Goal: Task Accomplishment & Management: Use online tool/utility

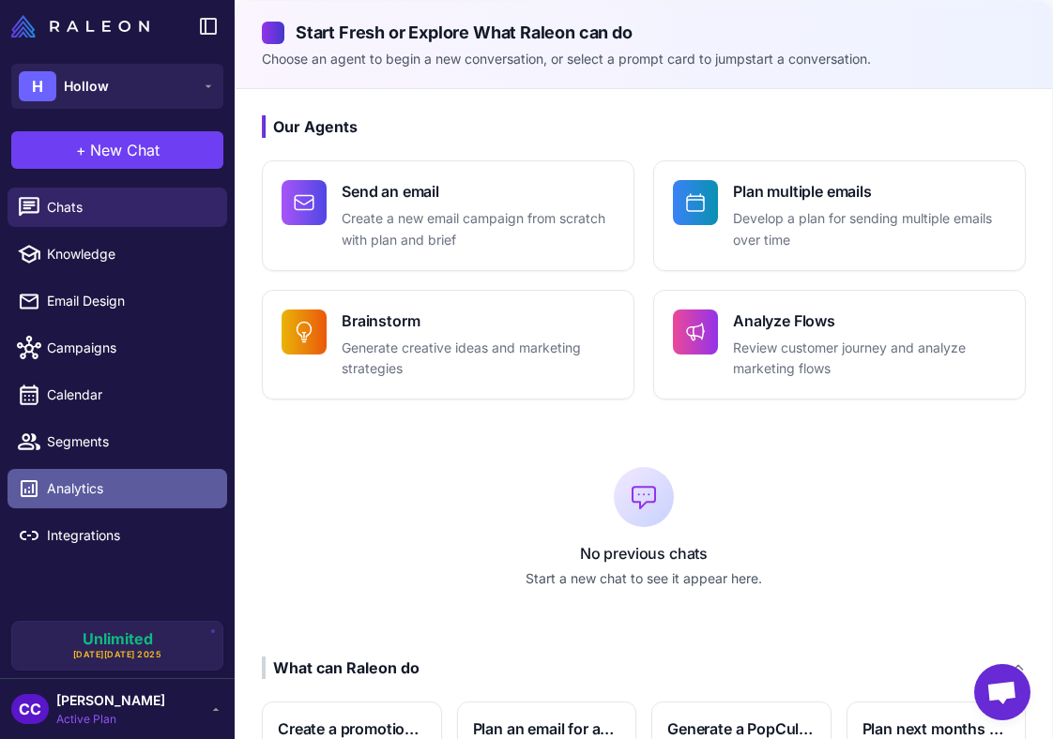
click at [125, 478] on link "Analytics" at bounding box center [118, 488] width 220 height 39
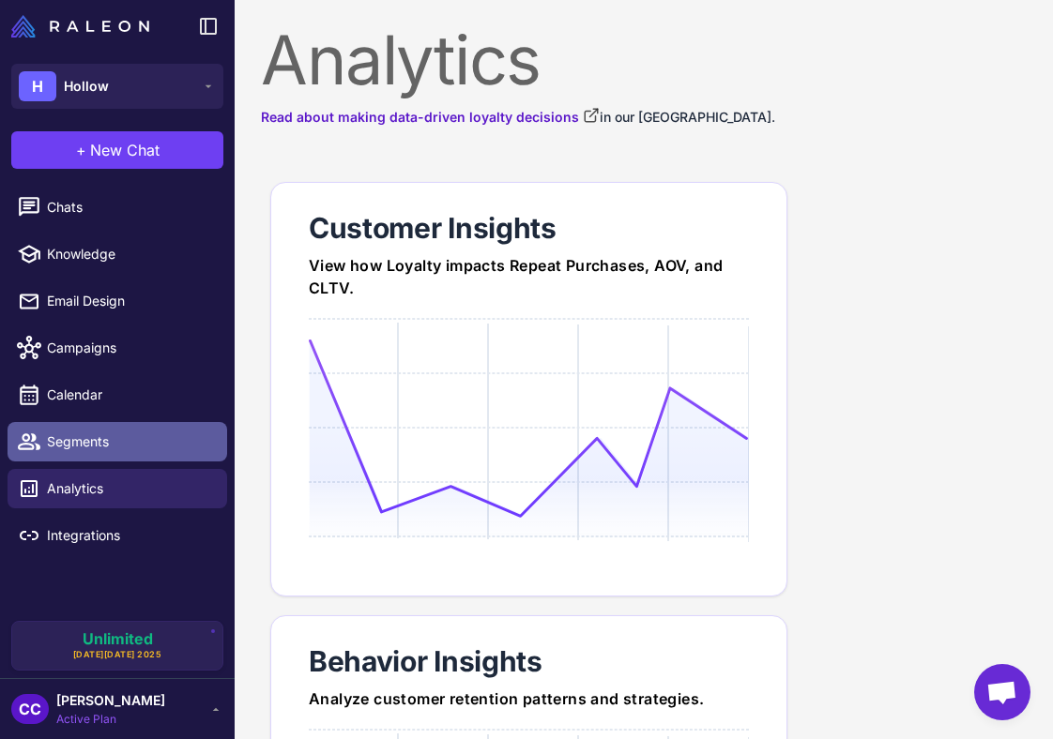
click at [134, 422] on link "Segments" at bounding box center [118, 441] width 220 height 39
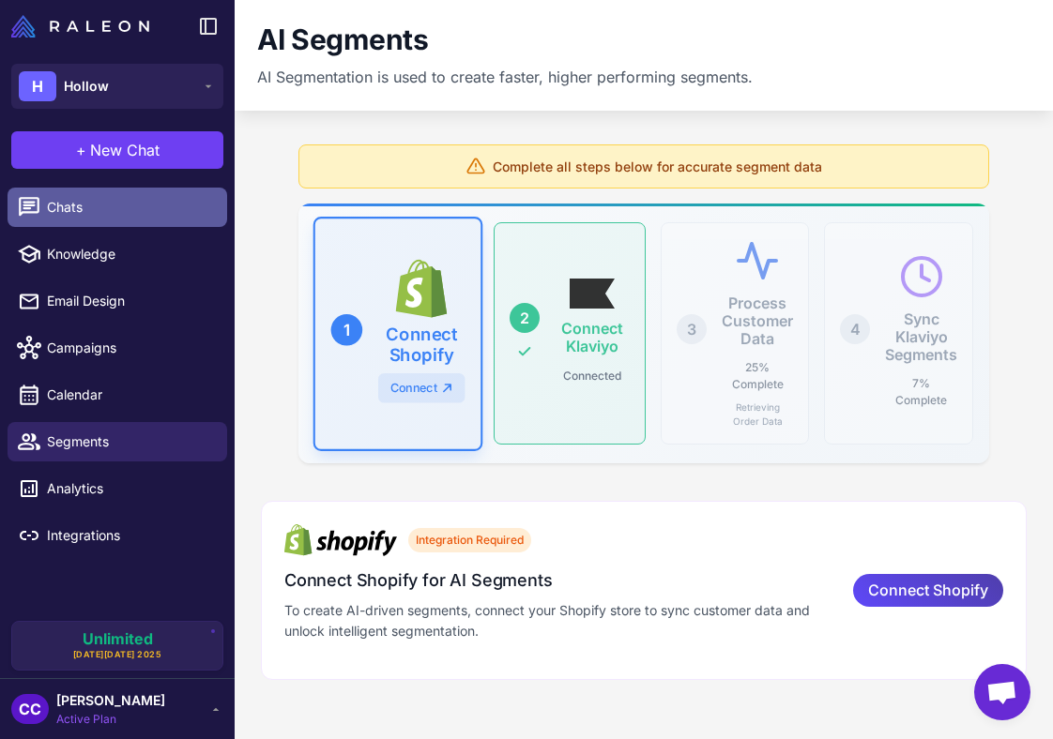
click at [114, 214] on span "Chats" at bounding box center [129, 207] width 165 height 21
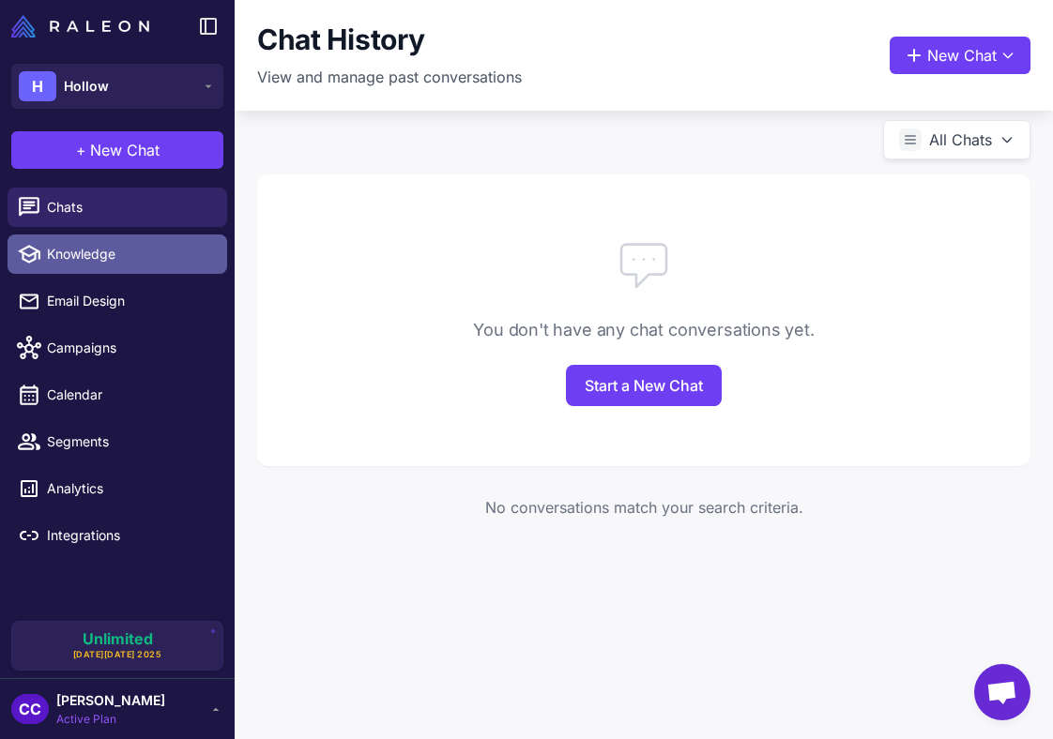
click at [100, 273] on link "Knowledge" at bounding box center [118, 254] width 220 height 39
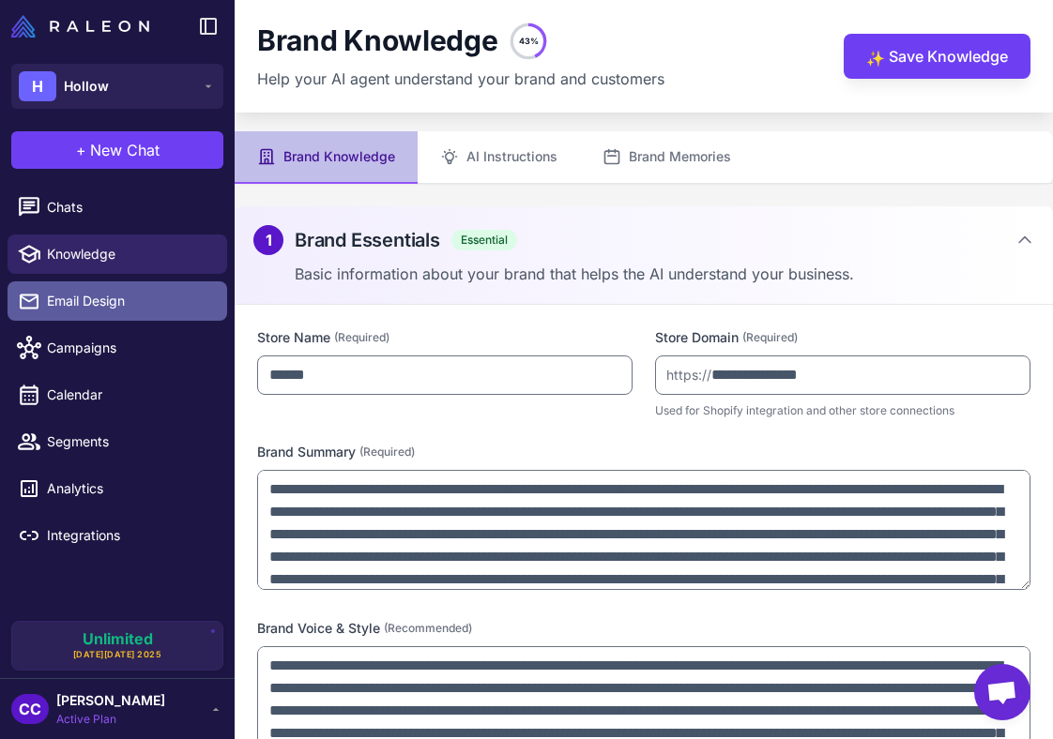
click at [100, 299] on span "Email Design" at bounding box center [129, 301] width 165 height 21
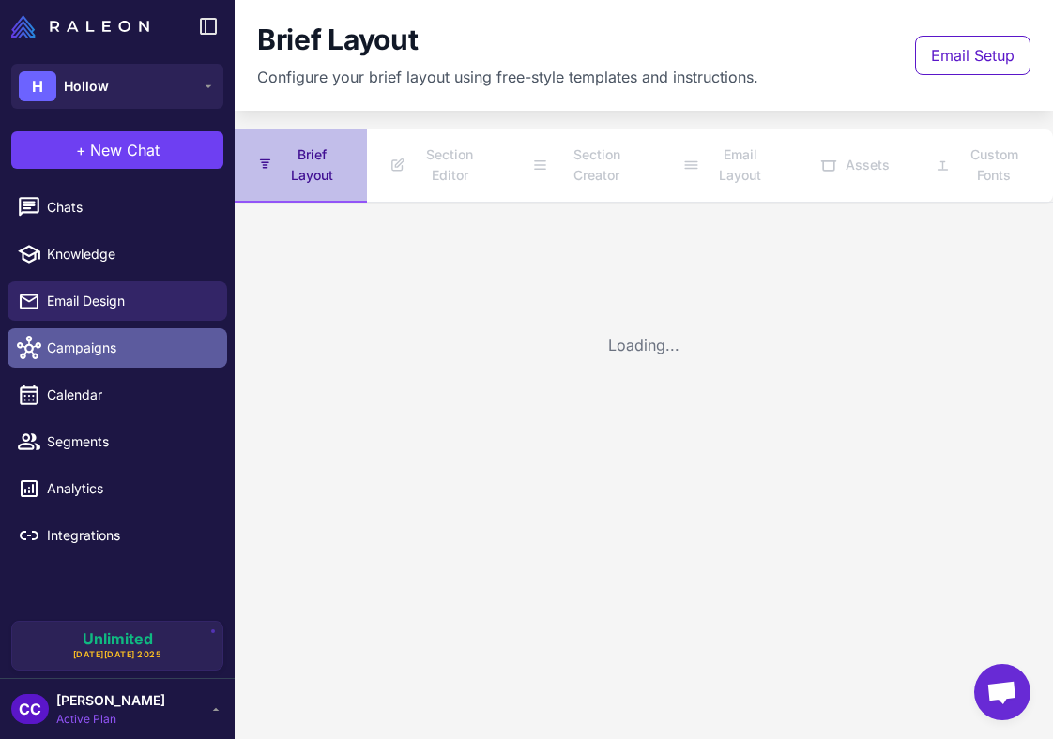
click at [97, 333] on link "Campaigns" at bounding box center [118, 347] width 220 height 39
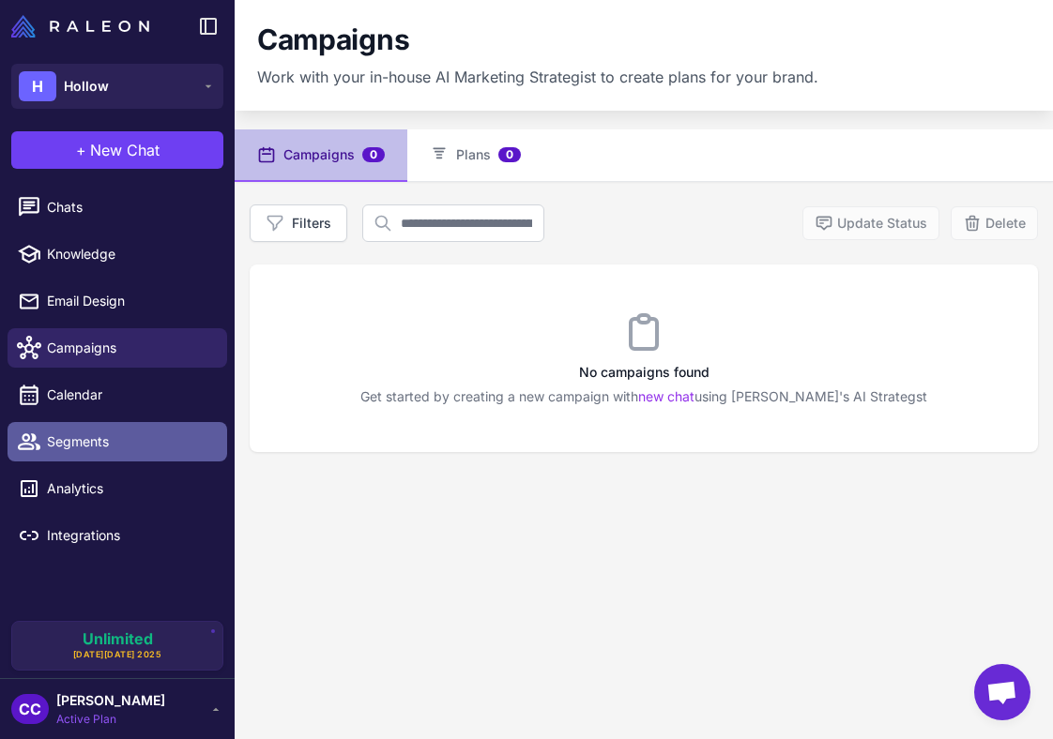
click at [90, 423] on link "Segments" at bounding box center [118, 441] width 220 height 39
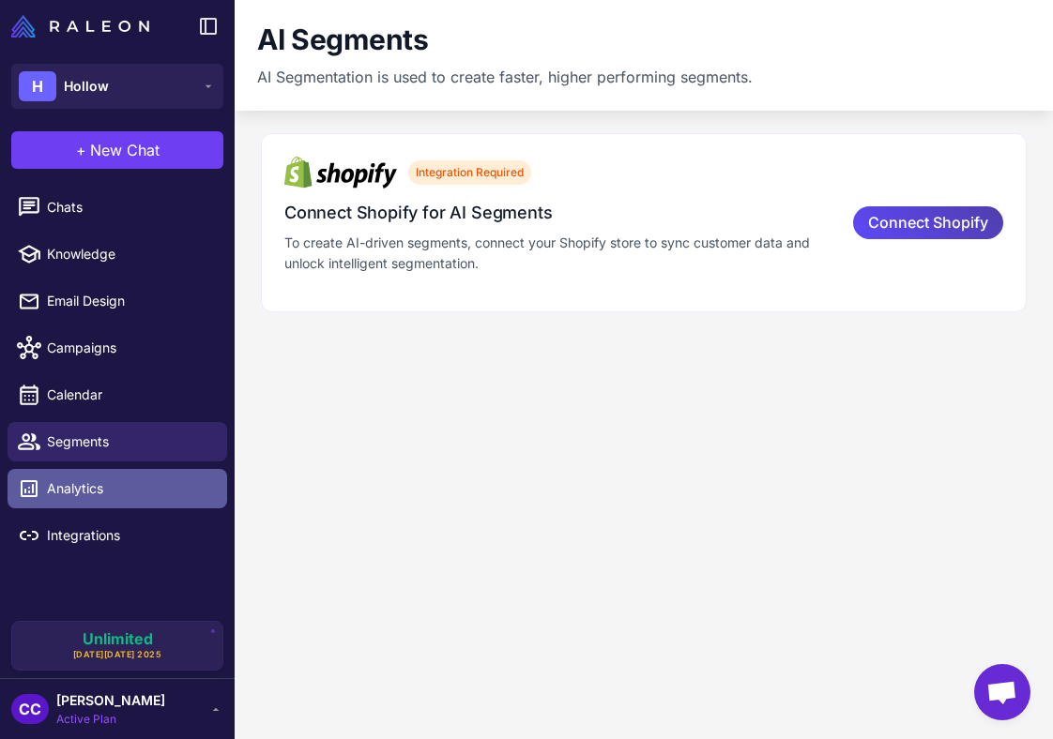
click at [80, 495] on span "Analytics" at bounding box center [129, 489] width 165 height 21
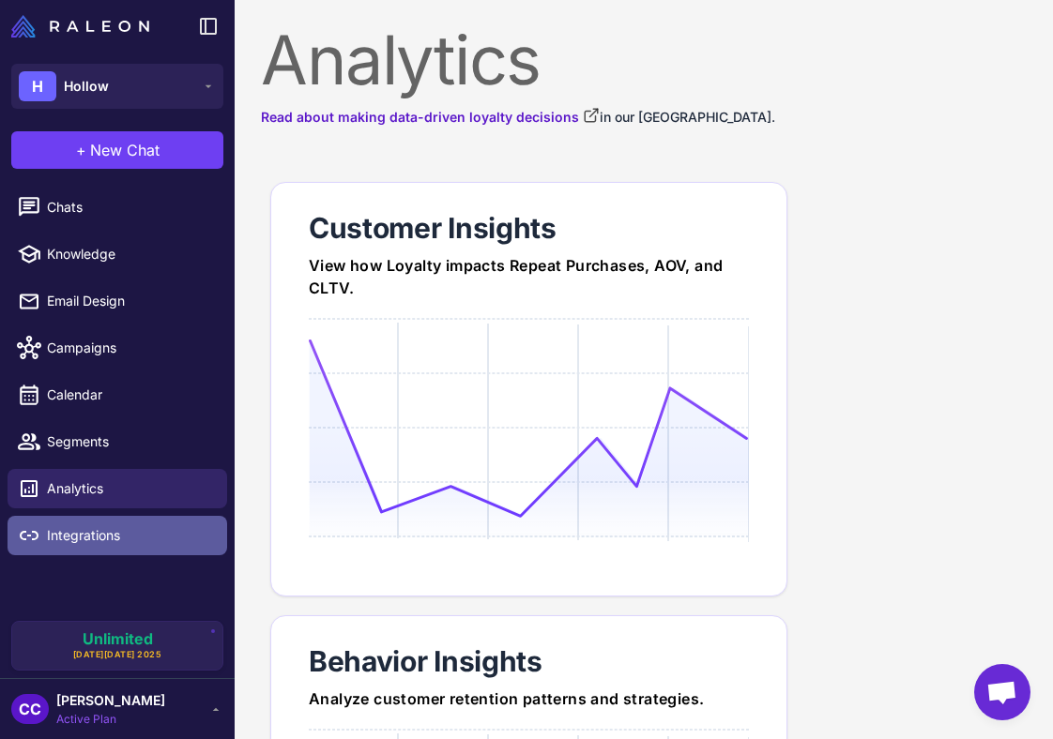
click at [79, 539] on span "Integrations" at bounding box center [129, 535] width 165 height 21
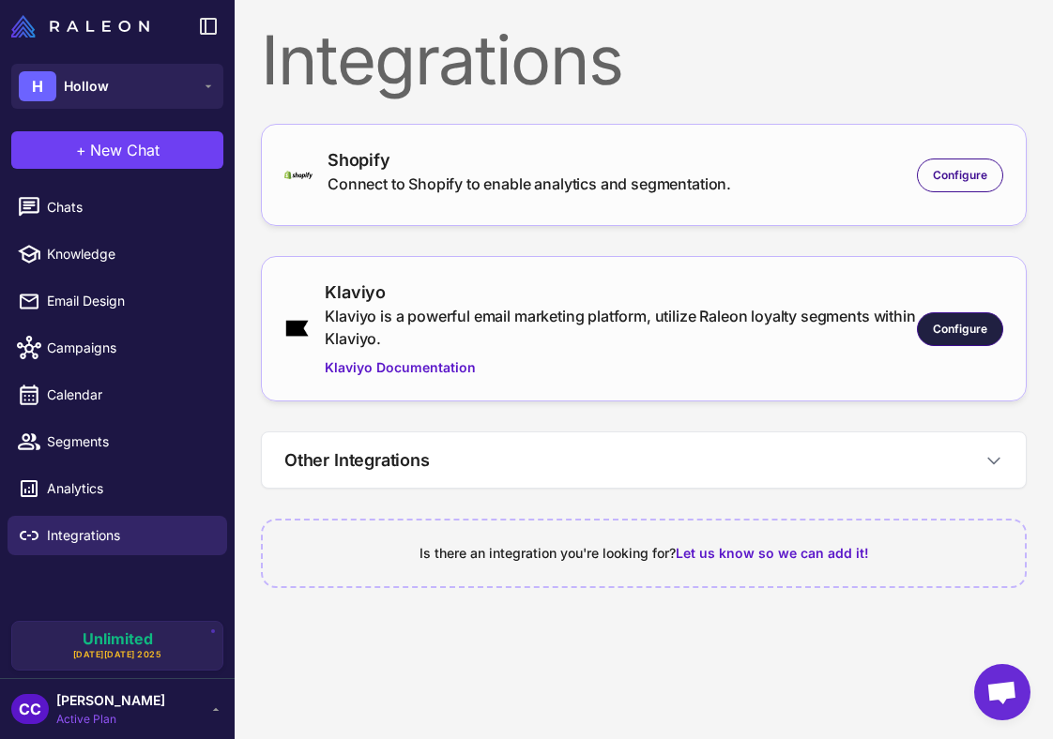
click at [945, 335] on span "Configure" at bounding box center [960, 329] width 54 height 17
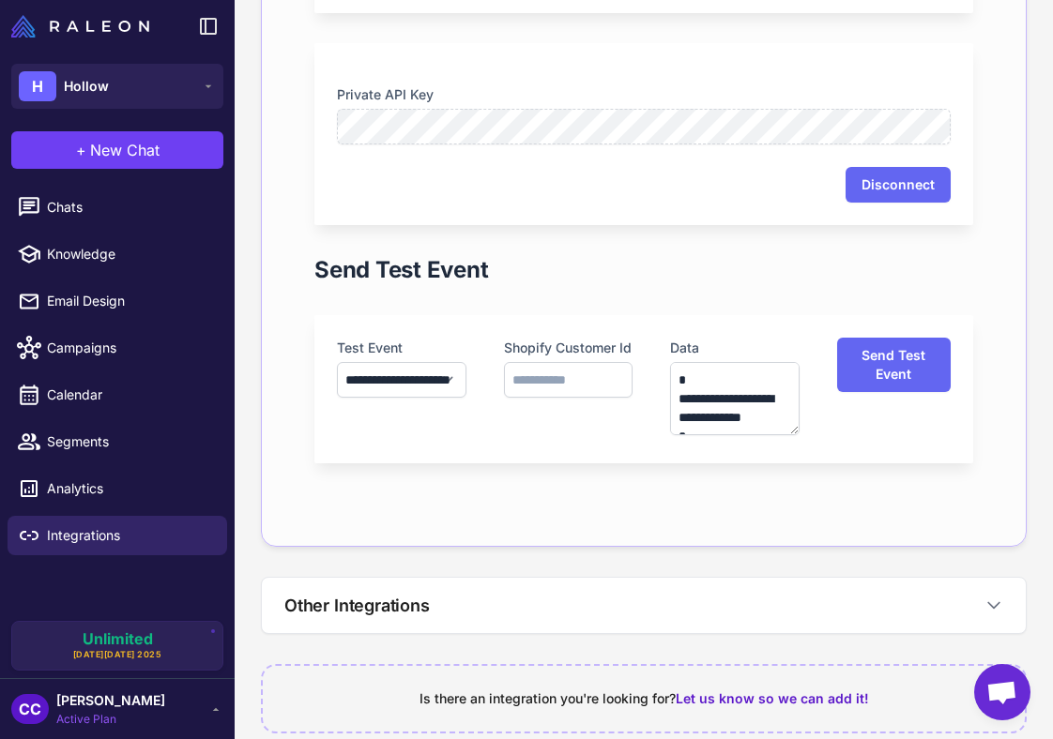
scroll to position [854, 0]
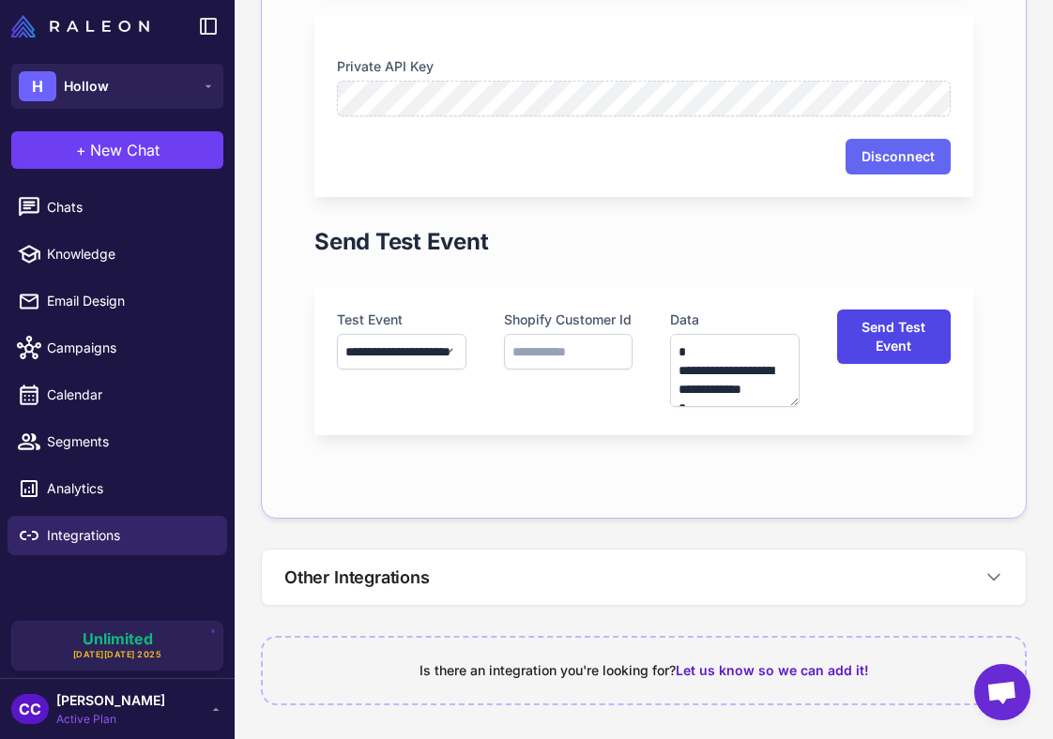
click at [898, 343] on button "Send Test Event" at bounding box center [894, 337] width 114 height 54
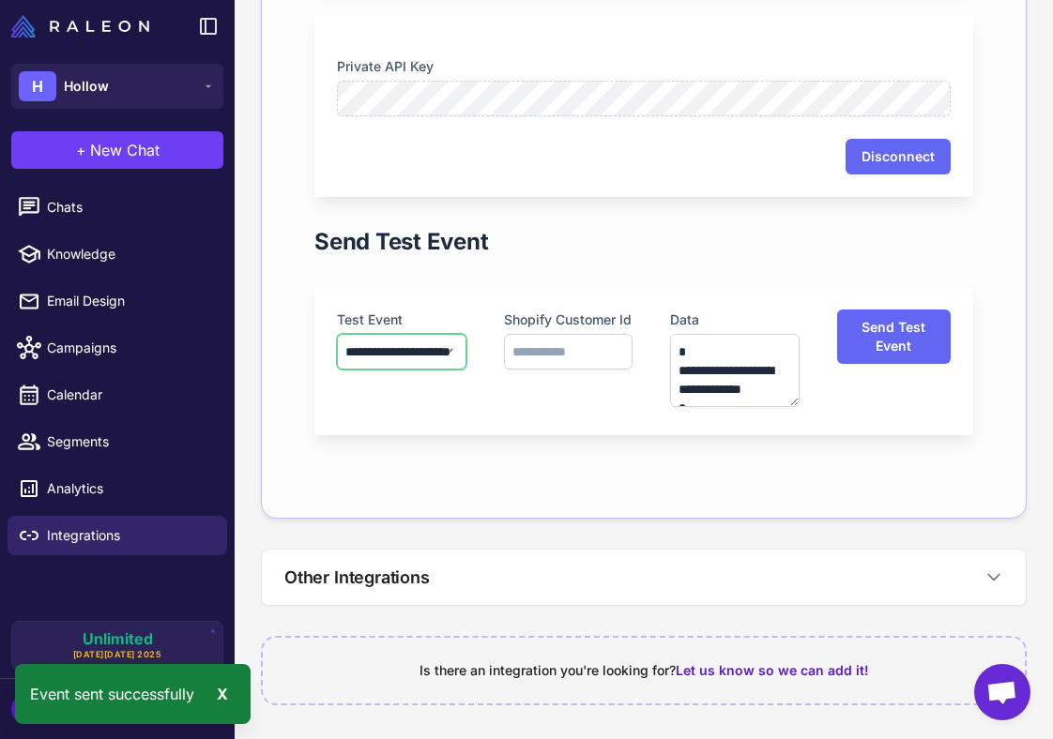
click at [417, 348] on select "**********" at bounding box center [401, 352] width 129 height 36
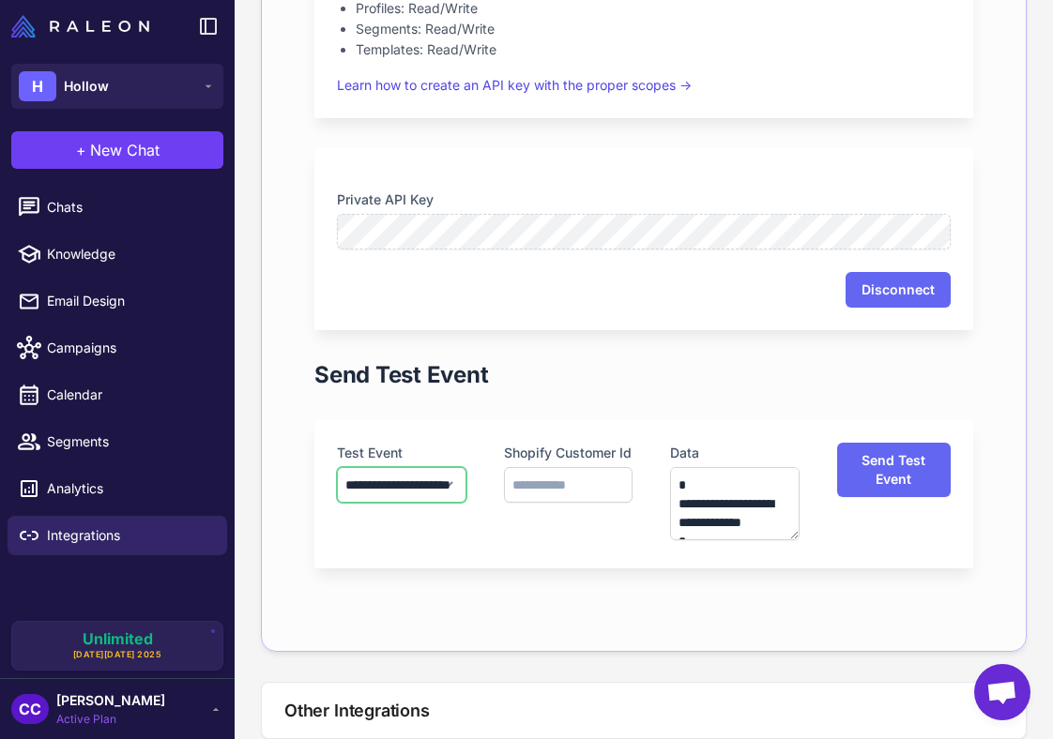
scroll to position [362, 0]
